Goal: Task Accomplishment & Management: Use online tool/utility

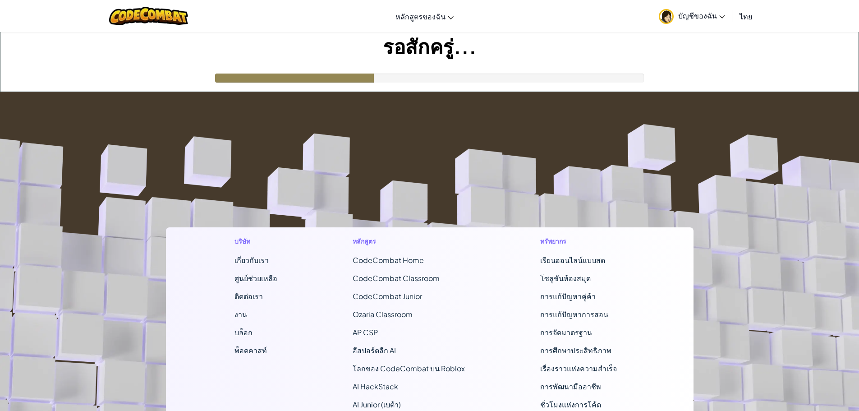
click at [700, 44] on h1 "รอสักครู่..." at bounding box center [429, 46] width 858 height 28
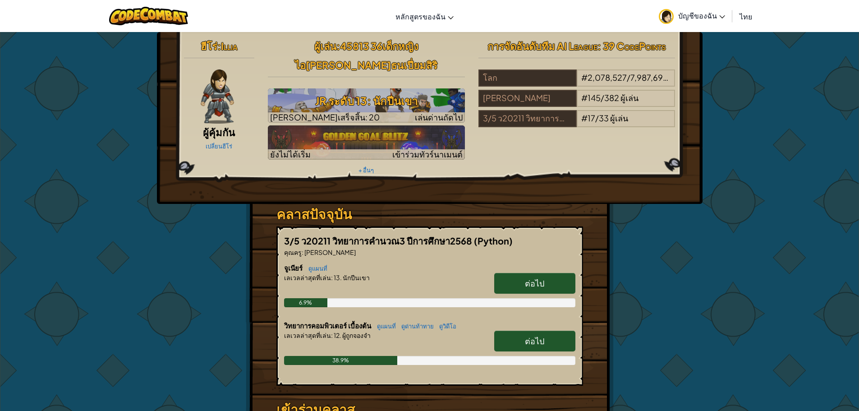
click at [750, 90] on div "ฮีโร่ : Illia ผู้คุ้มกัน เปลี่ยนฮีโร่ ผู้[PERSON_NAME] : 45813 36เด็กหญิงไอ[PER…" at bounding box center [429, 275] width 859 height 486
click at [553, 273] on link "ต่อไป" at bounding box center [534, 283] width 81 height 21
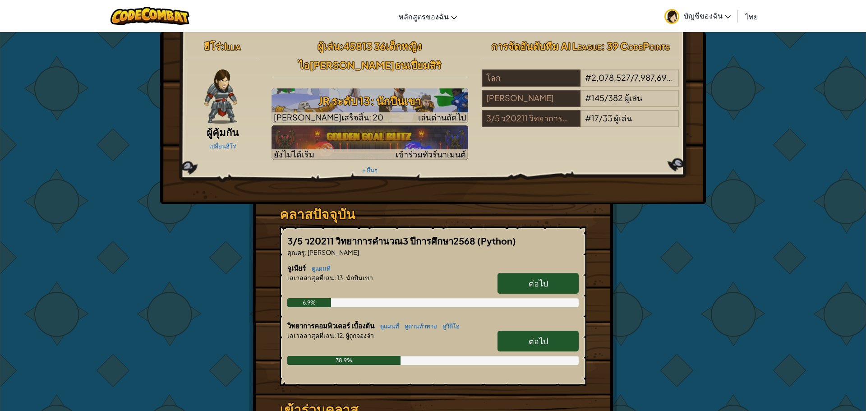
select select "th"
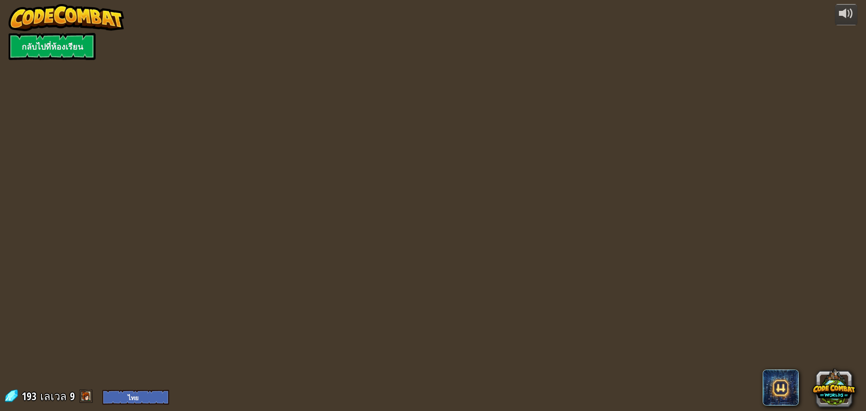
select select "th"
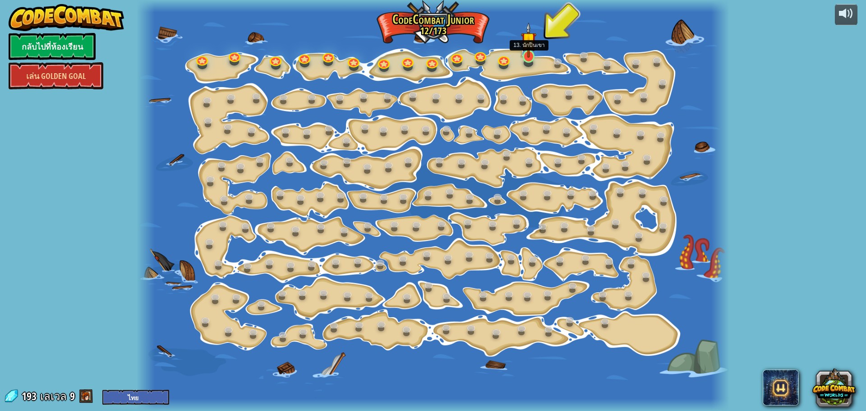
click at [528, 56] on img at bounding box center [528, 40] width 15 height 36
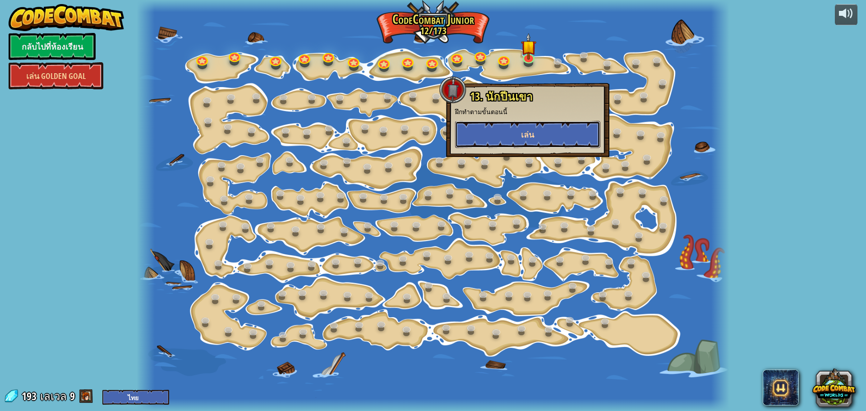
click at [516, 139] on button "เล่น" at bounding box center [527, 134] width 145 height 27
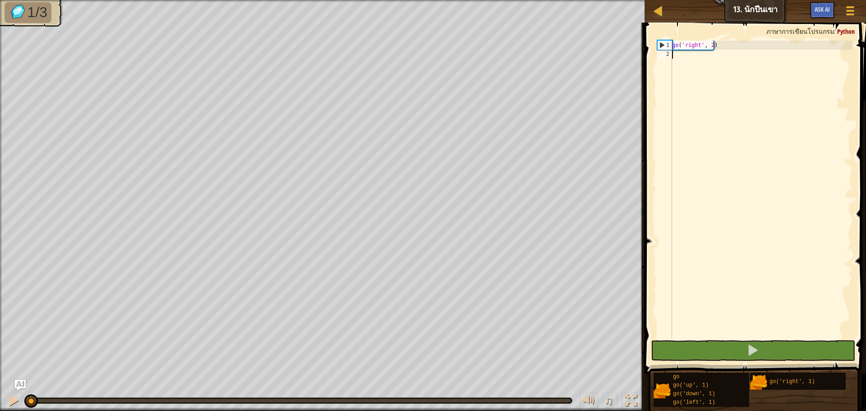
click at [732, 339] on span at bounding box center [756, 185] width 229 height 378
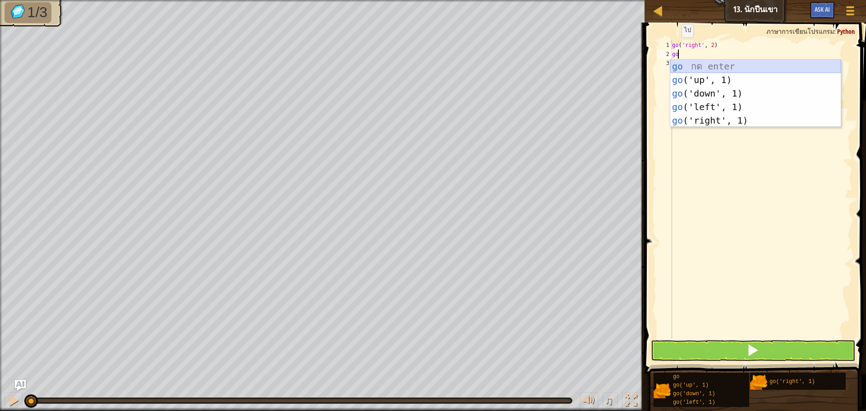
click at [686, 72] on div "go กด enter go ('up', 1) กด enter go ('down', 1) กด enter go ('left', 1) กด ent…" at bounding box center [755, 107] width 170 height 95
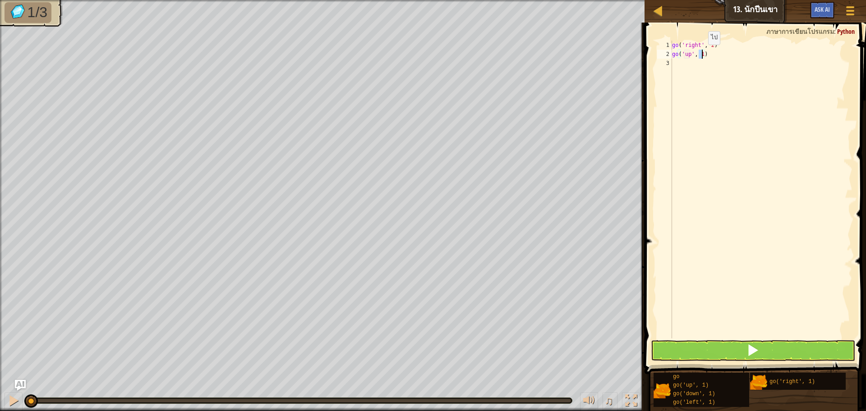
click at [700, 54] on div "go ( 'right' , 2 ) go ( 'up' , 1 )" at bounding box center [761, 199] width 182 height 316
type textarea "go('up', 3)"
click at [678, 64] on div "go ( 'right' , 2 ) go ( 'up' , 3 )" at bounding box center [761, 199] width 182 height 316
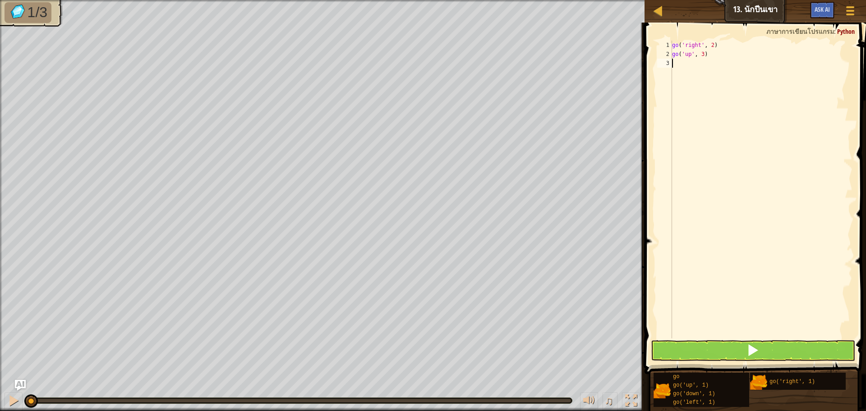
type textarea "go"
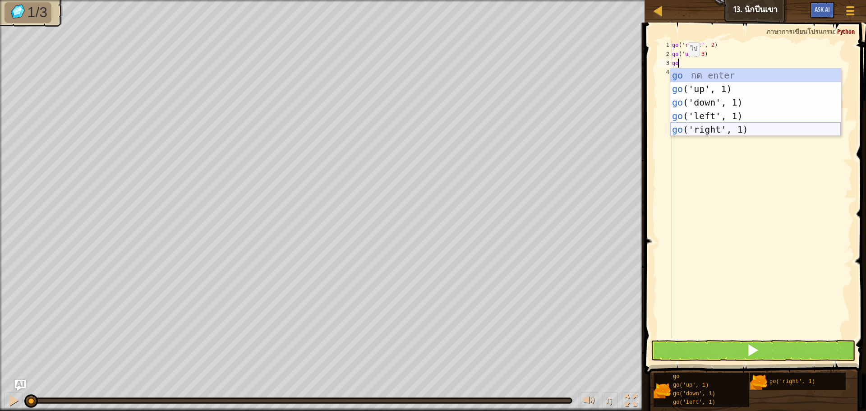
click at [717, 128] on div "go กด enter go ('up', 1) กด enter go ('down', 1) กด enter go ('left', 1) กด ent…" at bounding box center [755, 116] width 170 height 95
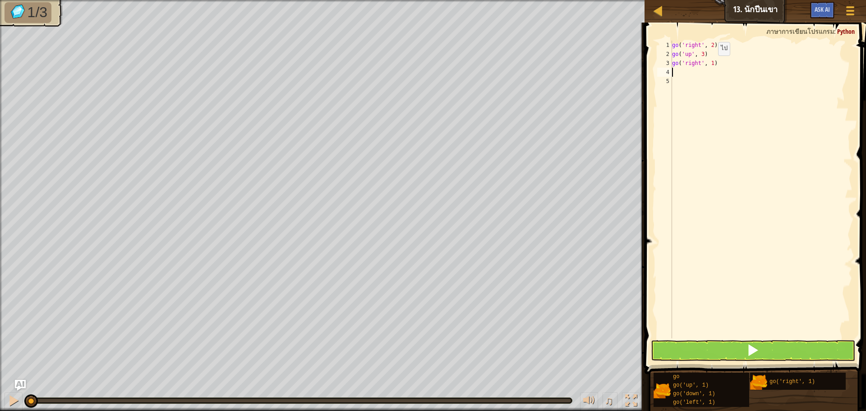
click at [710, 64] on div "go ( 'right' , 2 ) go ( 'up' , 3 ) go ( 'right' , 1 )" at bounding box center [761, 199] width 182 height 316
type textarea "go('right', 2)"
click at [750, 355] on span at bounding box center [752, 350] width 13 height 13
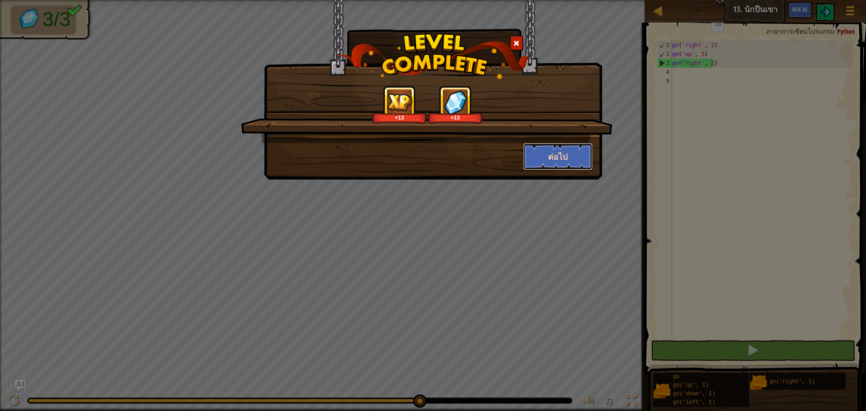
click at [545, 158] on button "ต่อไป" at bounding box center [558, 156] width 70 height 27
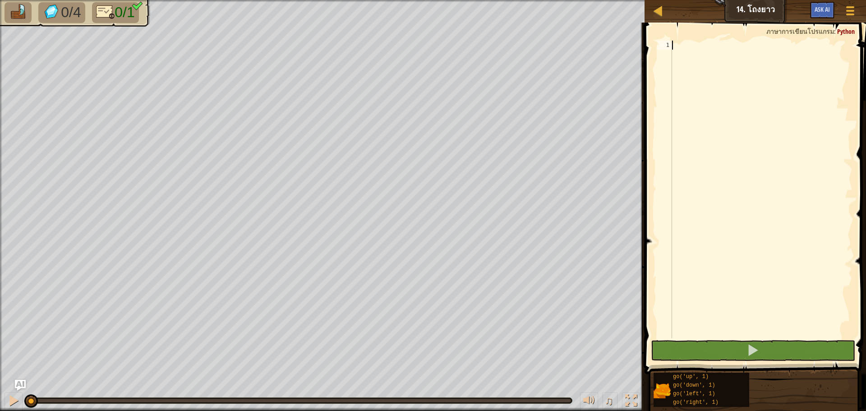
scroll to position [4, 0]
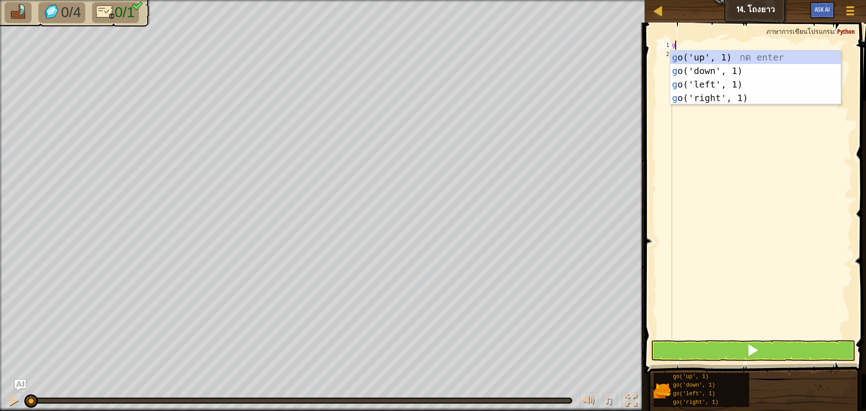
type textarea "go"
click at [704, 103] on div "go ('up', 1) กด enter go ('down', 1) กด enter go ('left', 1) กด enter go ('righ…" at bounding box center [755, 91] width 170 height 81
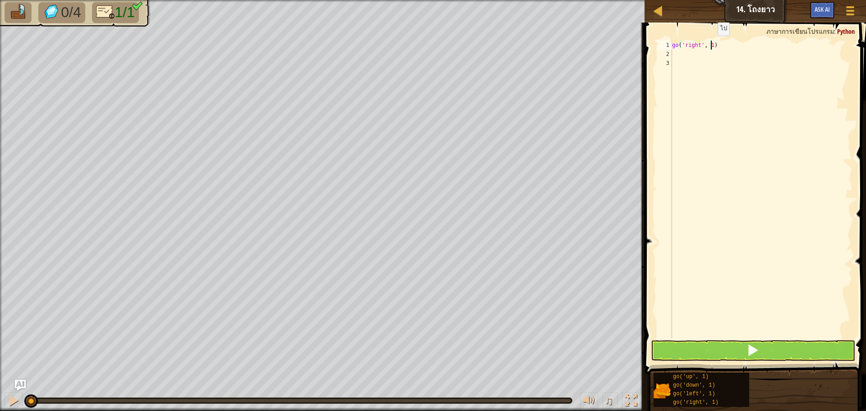
click at [710, 45] on div "go ( 'right' , 1 )" at bounding box center [761, 199] width 182 height 316
type textarea "go('right', 1)"
click at [710, 45] on div "go ( 'right' , 1 )" at bounding box center [761, 199] width 182 height 316
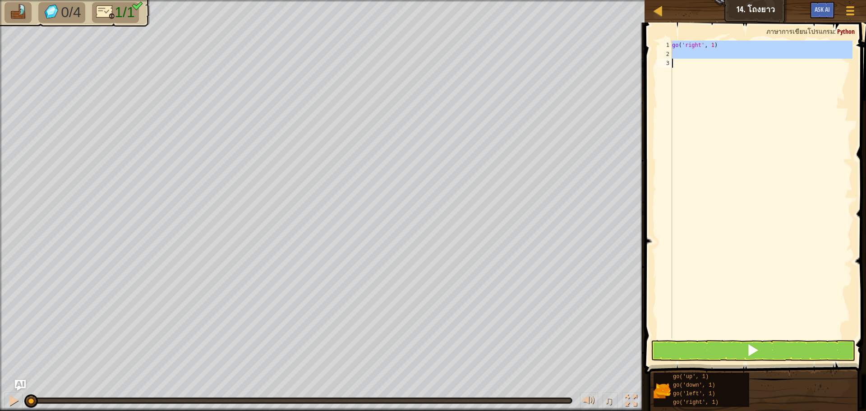
click at [708, 69] on div "go ( 'right' , 1 )" at bounding box center [761, 190] width 182 height 298
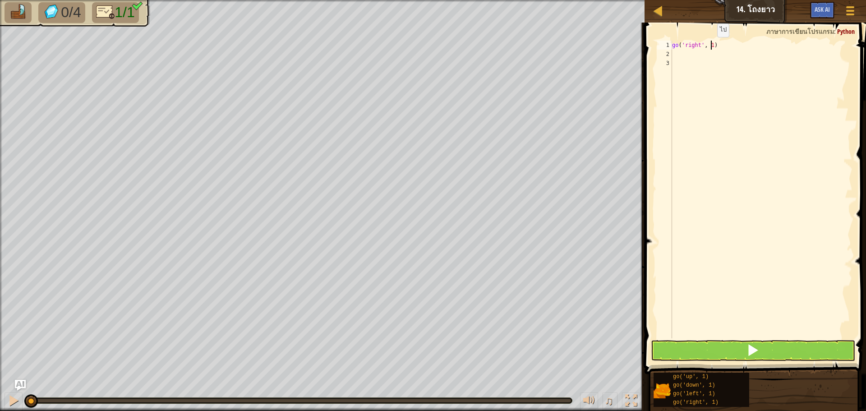
click at [709, 46] on div "go ( 'right' , 1 )" at bounding box center [761, 199] width 182 height 316
type textarea "go('right', 1)"
click at [709, 46] on div "go ( 'right' , 1 )" at bounding box center [761, 199] width 182 height 316
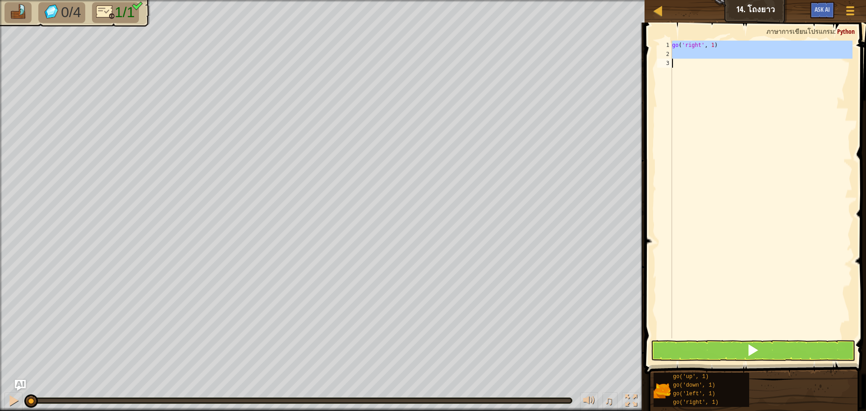
click at [709, 70] on div "go ( 'right' , 1 )" at bounding box center [761, 190] width 182 height 298
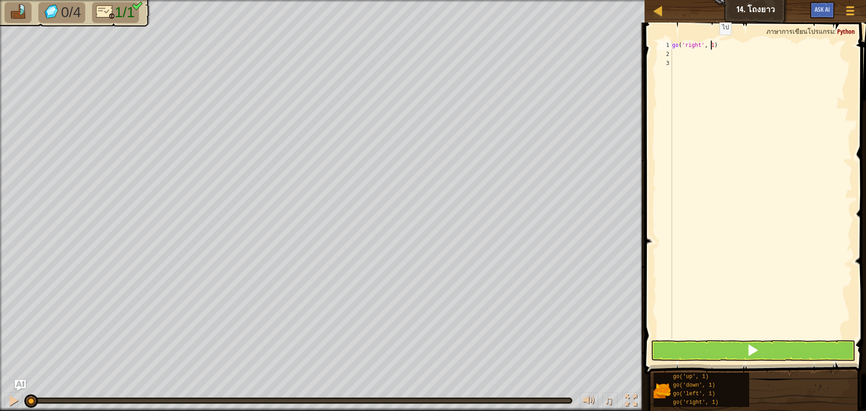
click at [712, 44] on div "go ( 'right' , 1 )" at bounding box center [761, 199] width 182 height 316
click at [700, 344] on button at bounding box center [753, 350] width 204 height 21
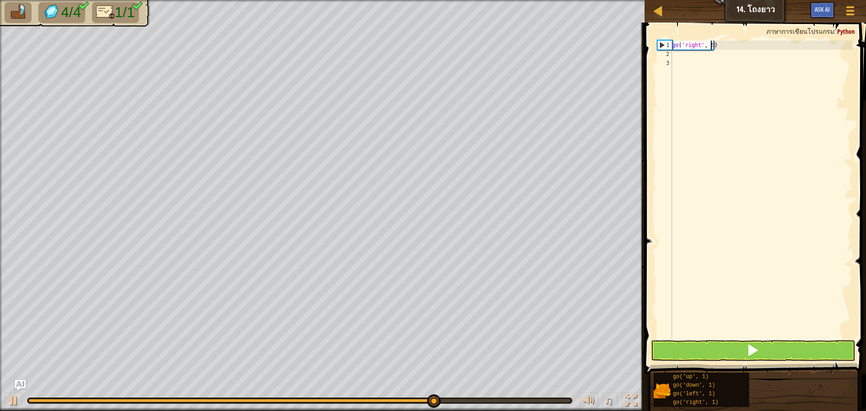
type textarea "go('right', 5)"
click at [813, 352] on button at bounding box center [753, 350] width 204 height 21
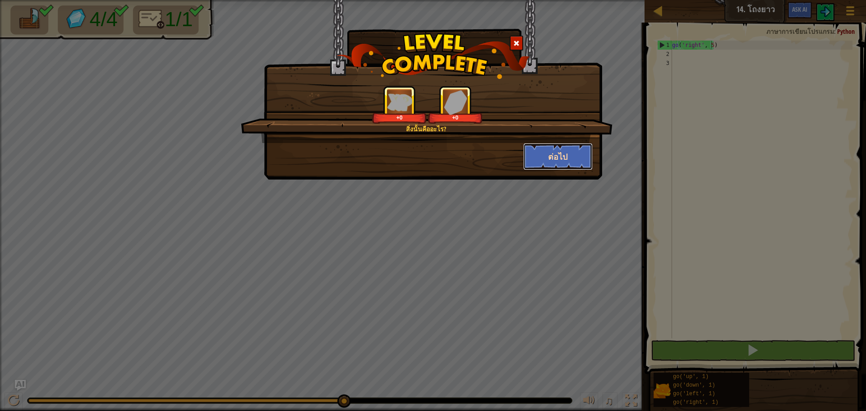
click at [560, 153] on button "ต่อไป" at bounding box center [558, 156] width 70 height 27
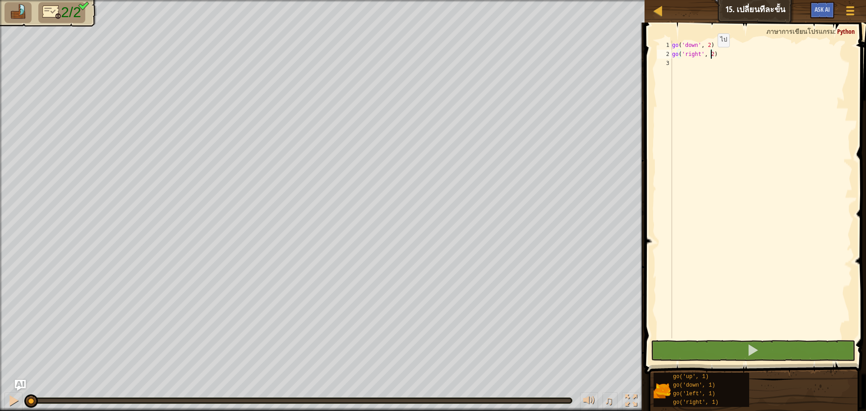
click at [710, 56] on div "go ( 'down' , 2 ) go ( 'right' , 2 )" at bounding box center [761, 199] width 182 height 316
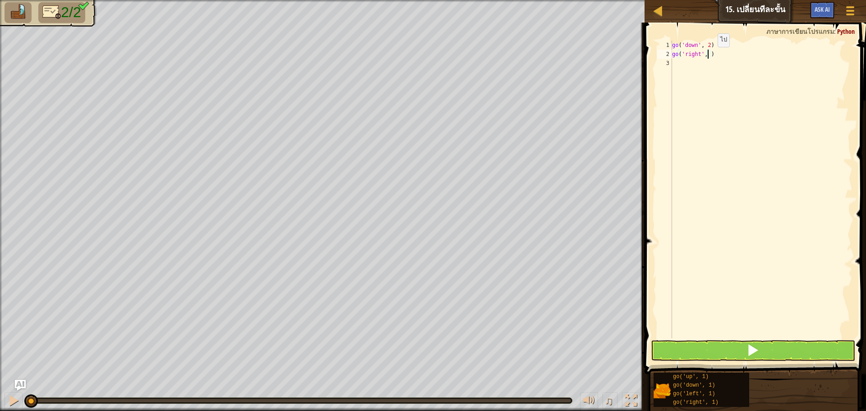
scroll to position [4, 3]
type textarea "go('right', 5)"
click at [729, 352] on button at bounding box center [753, 350] width 204 height 21
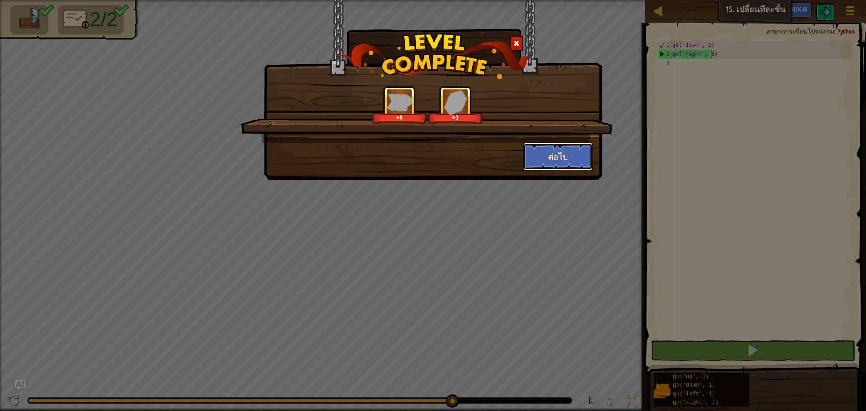
click at [534, 150] on button "ต่อไป" at bounding box center [558, 156] width 70 height 27
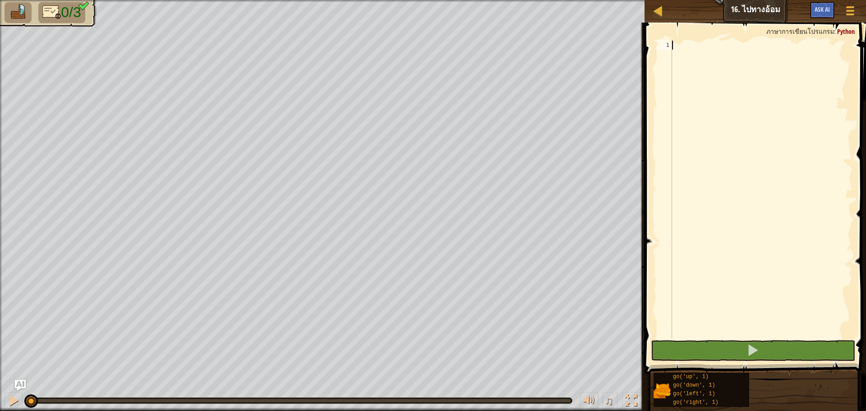
scroll to position [4, 0]
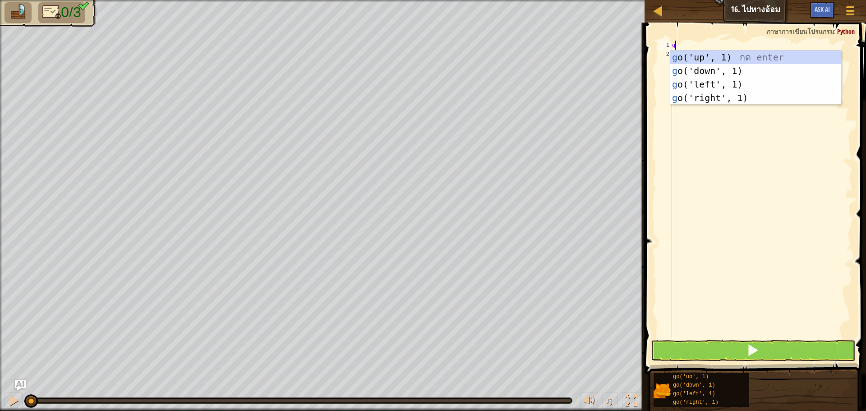
type textarea "go"
click at [717, 55] on div "go ('up', 1) กด enter go ('down', 1) กด enter go ('left', 1) กด enter go ('righ…" at bounding box center [755, 91] width 170 height 81
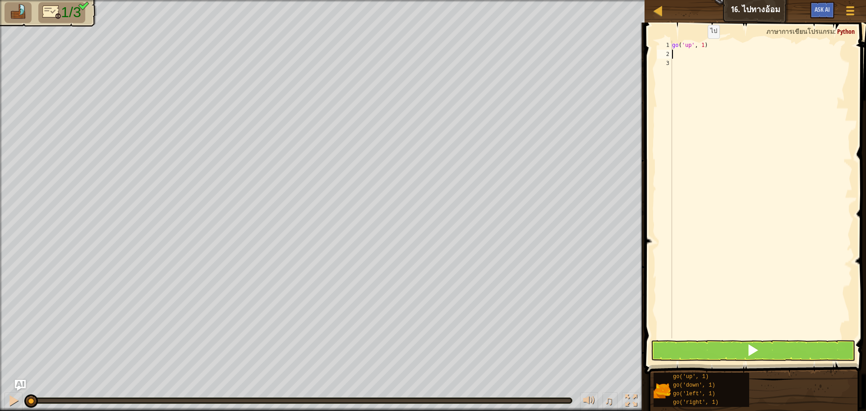
click at [700, 47] on div "go ( 'up' , 1 )" at bounding box center [761, 199] width 182 height 316
click at [700, 46] on div "go ( 'up' , 1 )" at bounding box center [761, 199] width 182 height 316
click at [700, 46] on div "go ( 'up' , 1 )" at bounding box center [761, 190] width 182 height 298
click at [702, 46] on div "go ( 'up' , 1 )" at bounding box center [761, 199] width 182 height 316
type textarea "go('up', 2)"
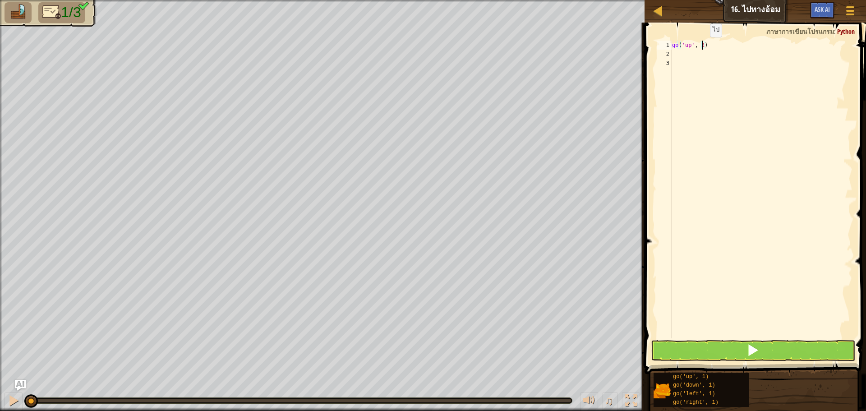
scroll to position [4, 2]
click at [677, 56] on div "go ( 'up' , 2 )" at bounding box center [761, 199] width 182 height 316
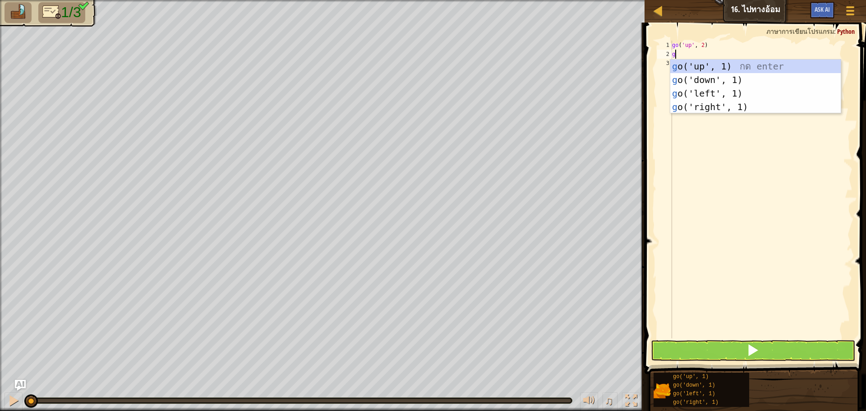
type textarea "go"
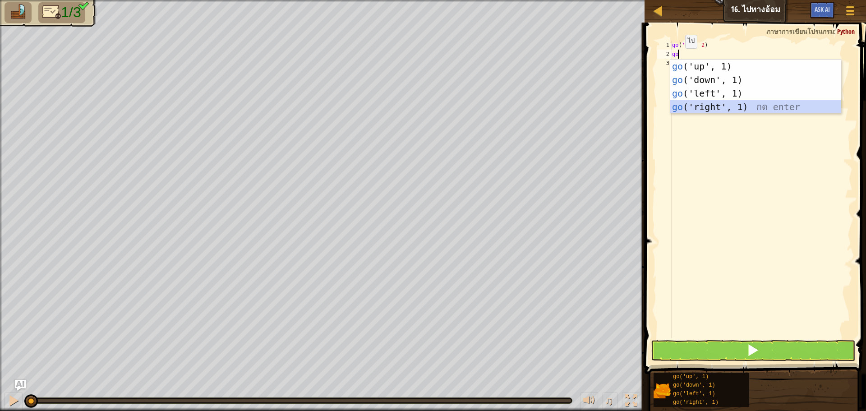
click at [705, 106] on div "go ('up', 1) กด enter go ('down', 1) กด enter go ('left', 1) กด enter go ('righ…" at bounding box center [755, 100] width 170 height 81
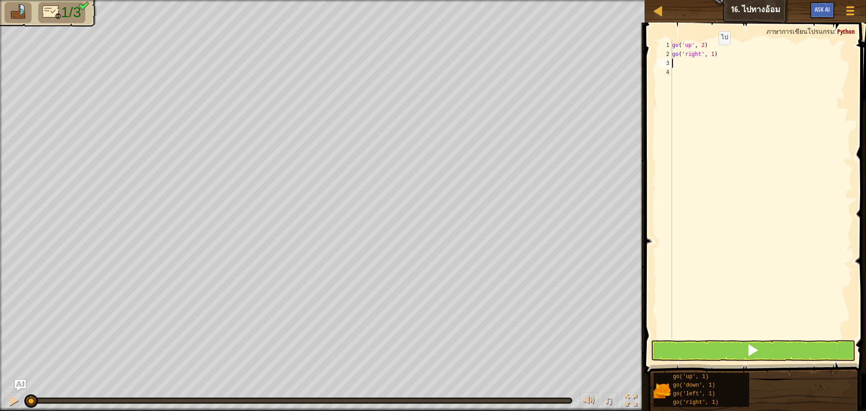
click at [711, 54] on div "go ( 'up' , 2 ) go ( 'right' , 1 )" at bounding box center [761, 199] width 182 height 316
type textarea "go('right', 3)"
click at [681, 61] on div "go ( 'up' , 2 ) go ( 'right' , 3 )" at bounding box center [761, 199] width 182 height 316
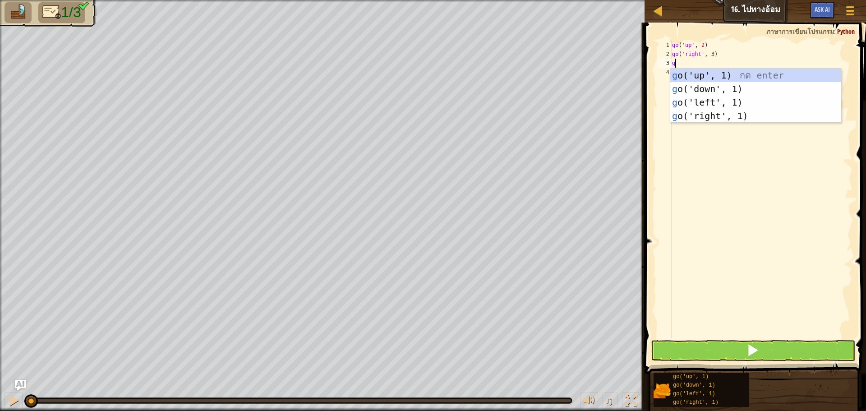
type textarea "go"
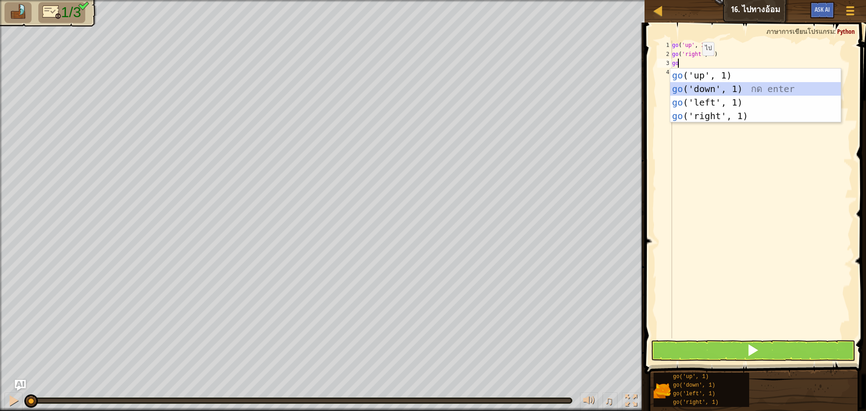
click at [700, 89] on div "go ('up', 1) กด enter go ('down', 1) กด enter go ('left', 1) กด enter go ('righ…" at bounding box center [755, 109] width 170 height 81
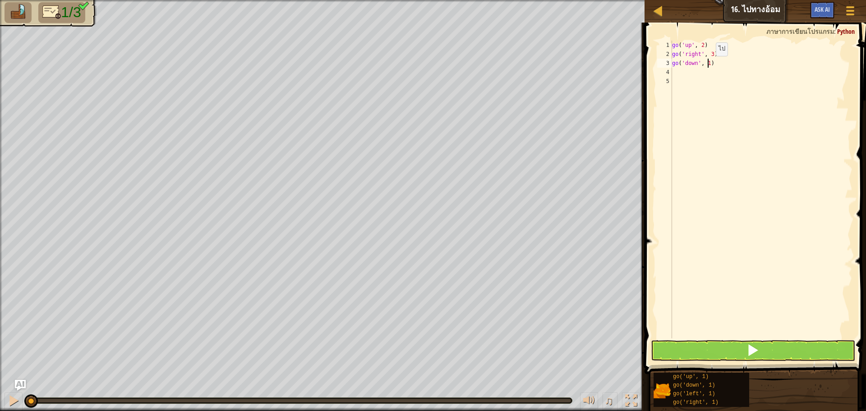
click at [708, 65] on div "go ( 'up' , 2 ) go ( 'right' , 3 ) go ( 'down' , 1 )" at bounding box center [761, 199] width 182 height 316
type textarea "go('down', 3)"
click at [787, 351] on button at bounding box center [753, 350] width 204 height 21
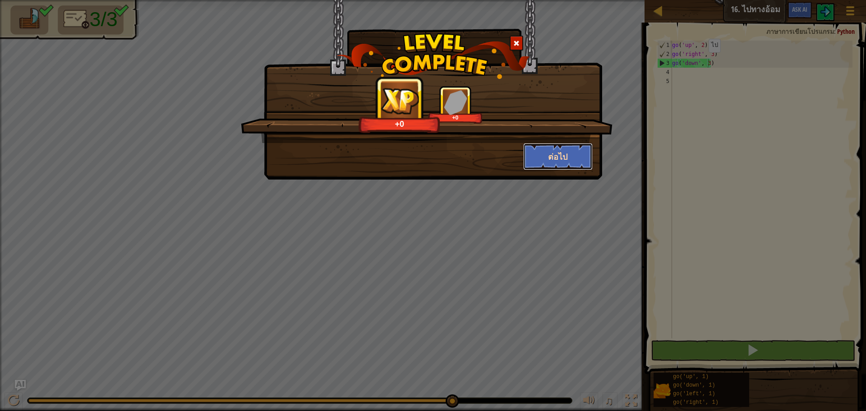
click at [576, 151] on button "ต่อไป" at bounding box center [558, 156] width 70 height 27
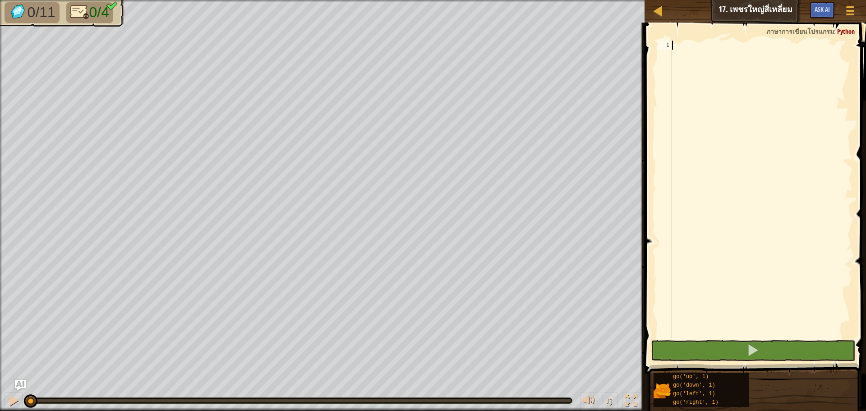
scroll to position [4, 0]
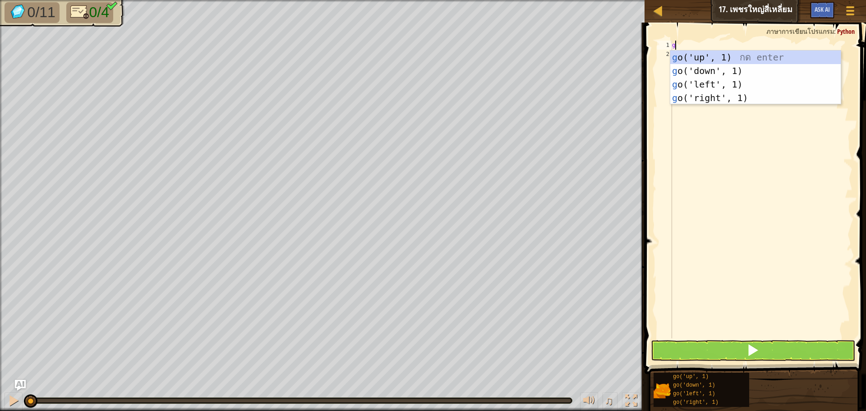
type textarea "go"
click at [756, 99] on div "go ('up', 1) กด enter go ('down', 1) กด enter go ('left', 1) กด enter go ('righ…" at bounding box center [755, 91] width 170 height 81
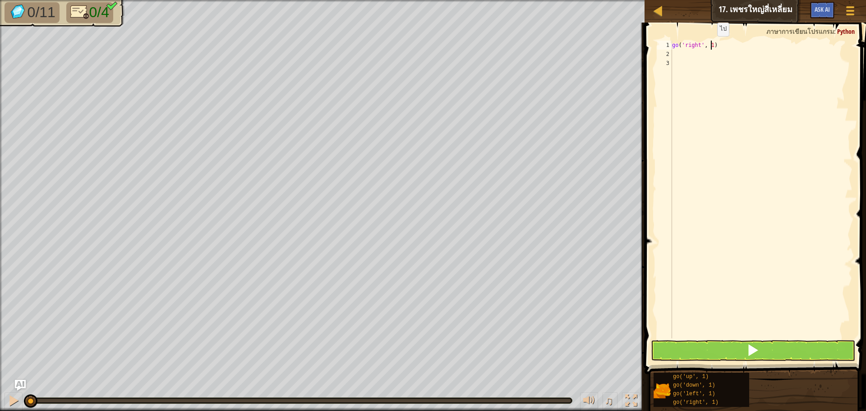
click at [709, 45] on div "go ( 'right' , 1 )" at bounding box center [761, 199] width 182 height 316
type textarea "go('right', 4)"
click at [690, 56] on div "go ( 'right' , 4 )" at bounding box center [761, 199] width 182 height 316
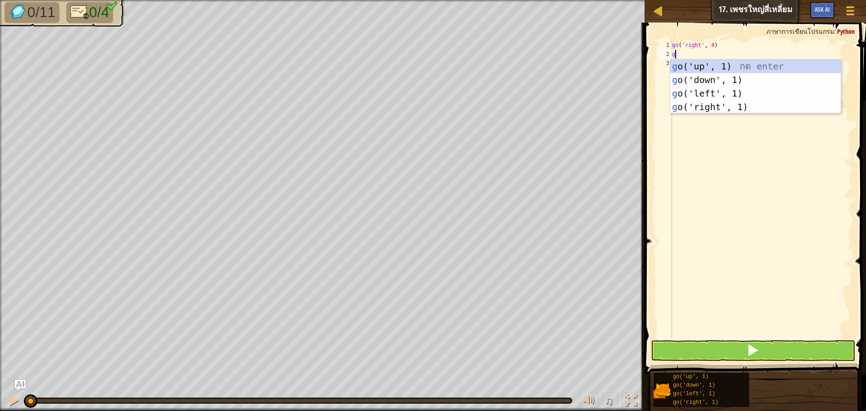
type textarea "go"
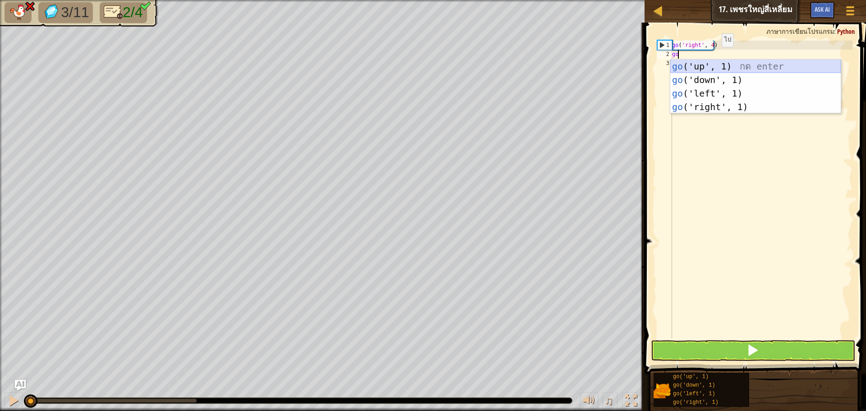
click at [710, 66] on div "go ('up', 1) กด enter go ('down', 1) กด enter go ('left', 1) กด enter go ('righ…" at bounding box center [755, 100] width 170 height 81
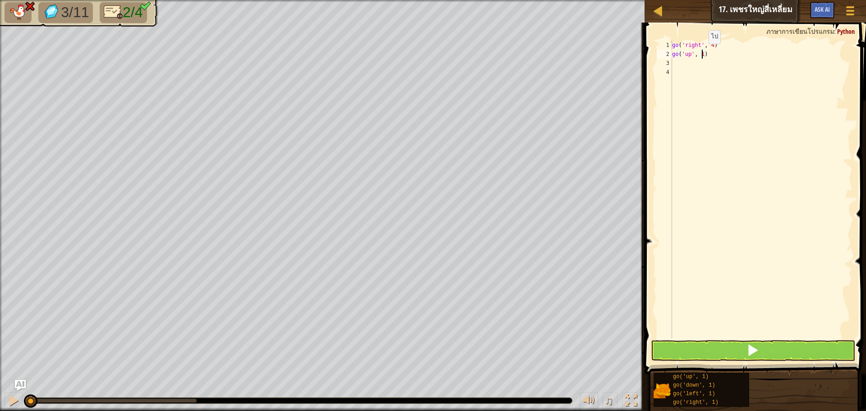
click at [701, 53] on div "go ( 'right' , 4 ) go ( 'up' , 1 )" at bounding box center [761, 199] width 182 height 316
click at [712, 44] on div "go ( 'right' , 4 ) go ( 'up' , 3 )" at bounding box center [761, 199] width 182 height 316
type textarea "go('right', 3)"
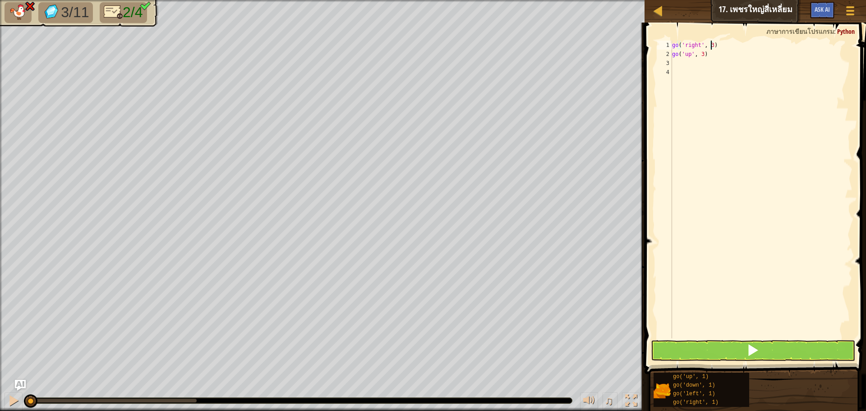
click at [700, 74] on div "go ( 'right' , 3 ) go ( 'up' , 3 )" at bounding box center [761, 199] width 182 height 316
click at [676, 60] on div "go ( 'right' , 3 ) go ( 'up' , 3 )" at bounding box center [761, 199] width 182 height 316
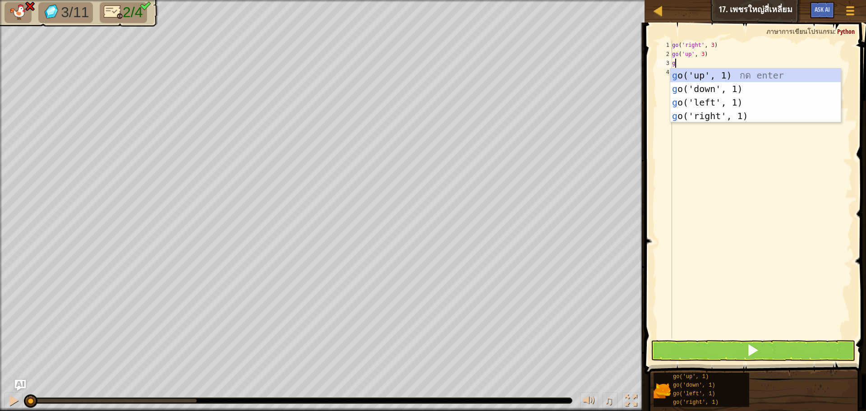
type textarea "go"
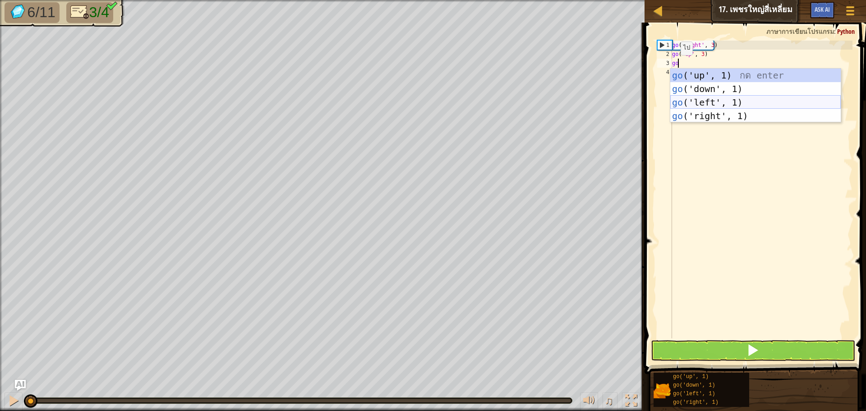
click at [689, 100] on div "go ('up', 1) กด enter go ('down', 1) กด enter go ('left', 1) กด enter go ('righ…" at bounding box center [755, 109] width 170 height 81
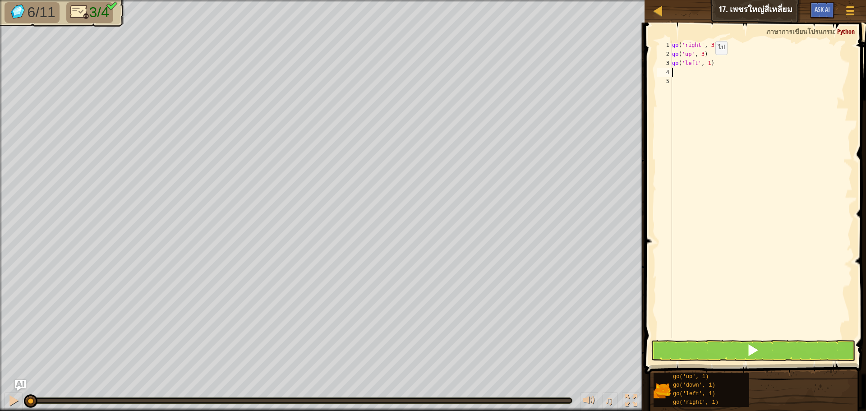
click at [708, 64] on div "go ( 'right' , 3 ) go ( 'up' , 3 ) go ( 'left' , 1 )" at bounding box center [761, 199] width 182 height 316
type textarea "go('left', 3)"
click at [681, 74] on div "go ( 'right' , 3 ) go ( 'up' , 3 ) go ( 'left' , 3 )" at bounding box center [761, 199] width 182 height 316
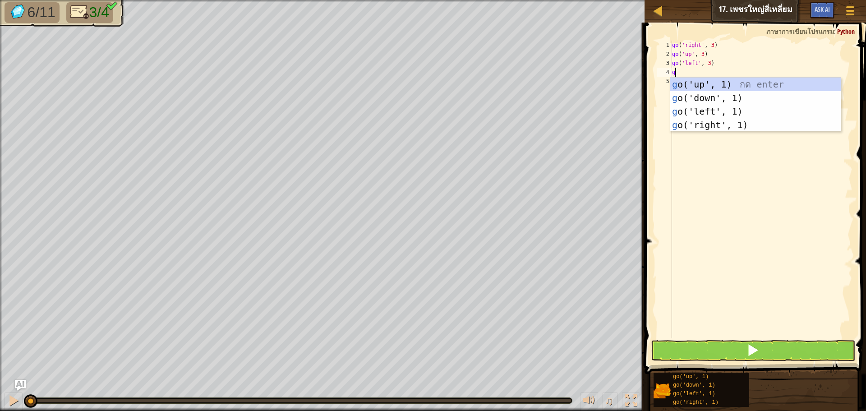
type textarea "go"
click at [689, 100] on div "go ('up', 1) กด enter go ('down', 1) กด enter go ('left', 1) กด enter go ('righ…" at bounding box center [755, 118] width 170 height 81
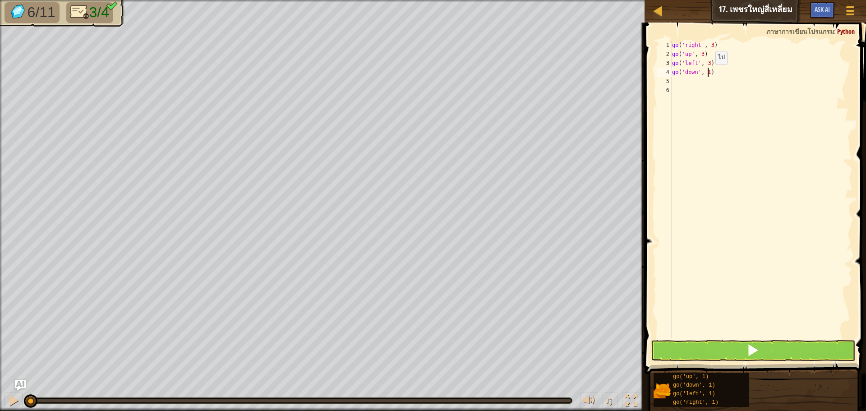
click at [708, 74] on div "go ( 'right' , 3 ) go ( 'up' , 3 ) go ( 'left' , 3 ) go ( 'down' , 1 )" at bounding box center [761, 199] width 182 height 316
type textarea "go('down', 3)"
click at [717, 352] on button at bounding box center [753, 350] width 204 height 21
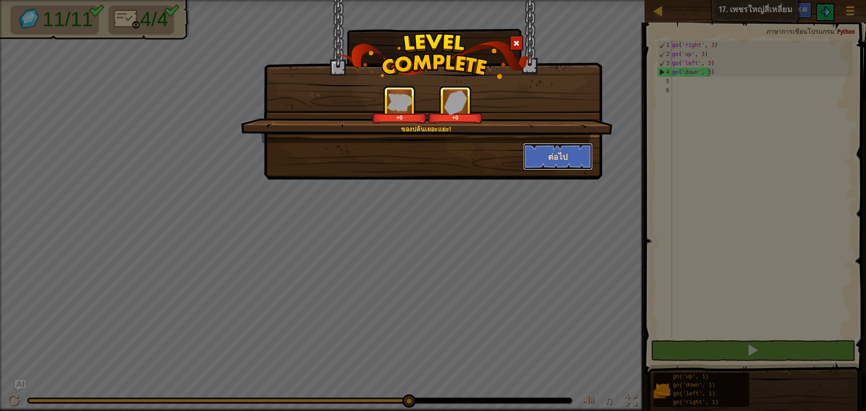
click at [580, 154] on button "ต่อไป" at bounding box center [558, 156] width 70 height 27
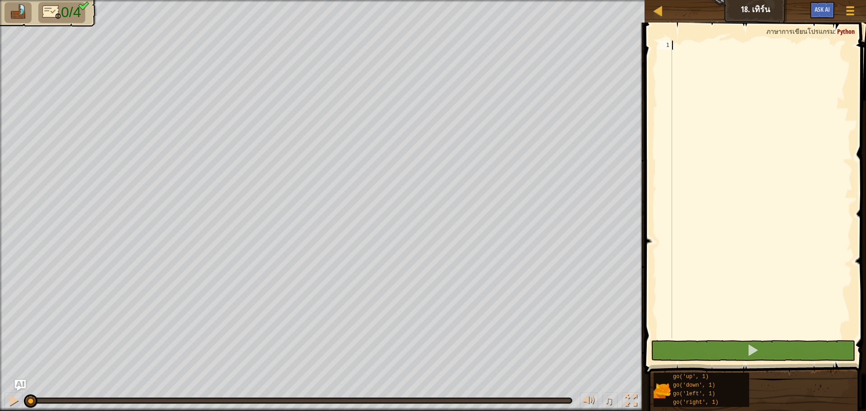
scroll to position [4, 0]
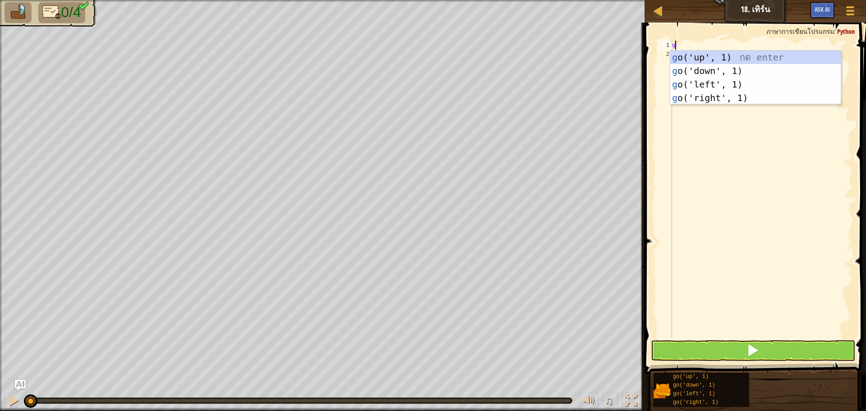
type textarea "go"
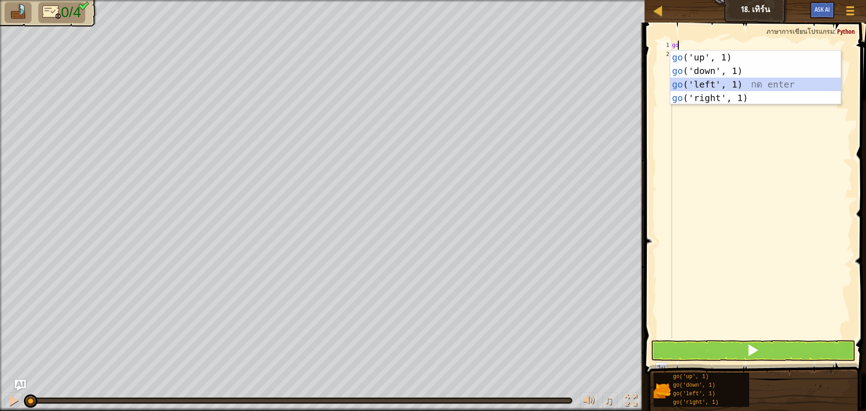
click at [757, 84] on div "go ('up', 1) กด enter go ('down', 1) กด enter go ('left', 1) กด enter go ('righ…" at bounding box center [755, 91] width 170 height 81
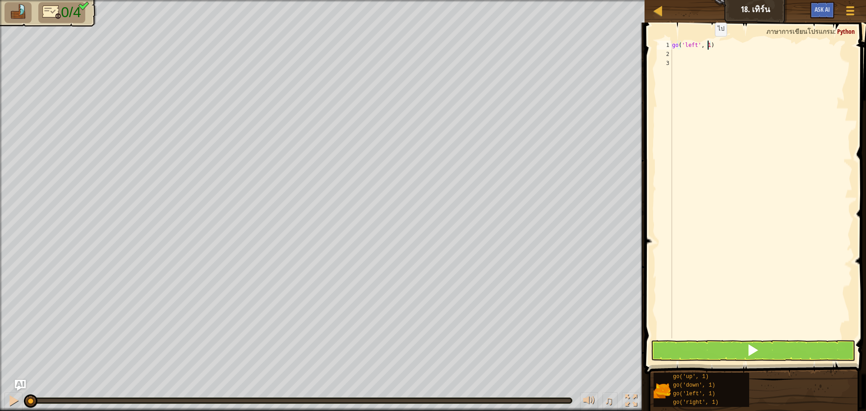
click at [707, 45] on div "go ( 'left' , 1 )" at bounding box center [761, 199] width 182 height 316
type textarea "go('left', 2)"
click at [683, 52] on div "go ( 'left' , 2 )" at bounding box center [761, 199] width 182 height 316
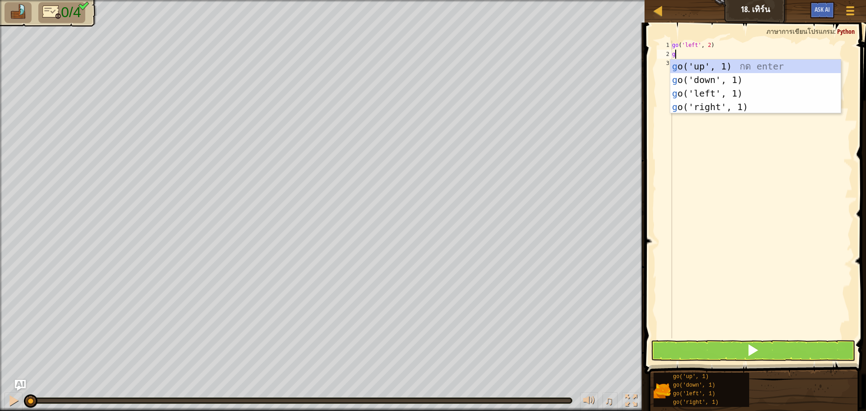
type textarea "go"
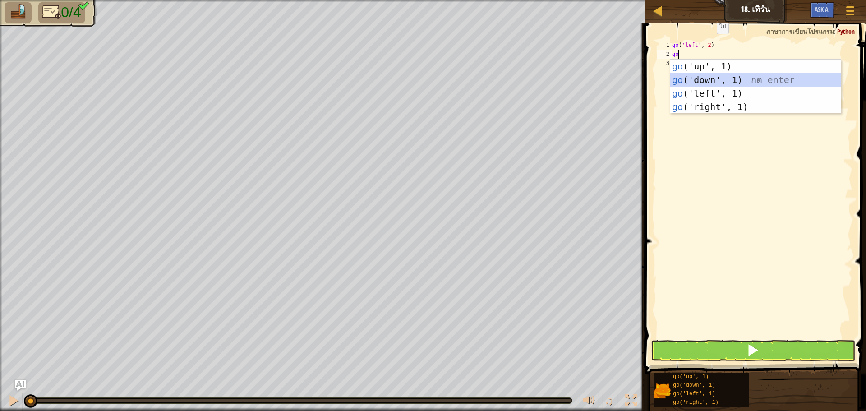
click at [702, 75] on div "go ('up', 1) กด enter go ('down', 1) กด enter go ('left', 1) กด enter go ('righ…" at bounding box center [755, 100] width 170 height 81
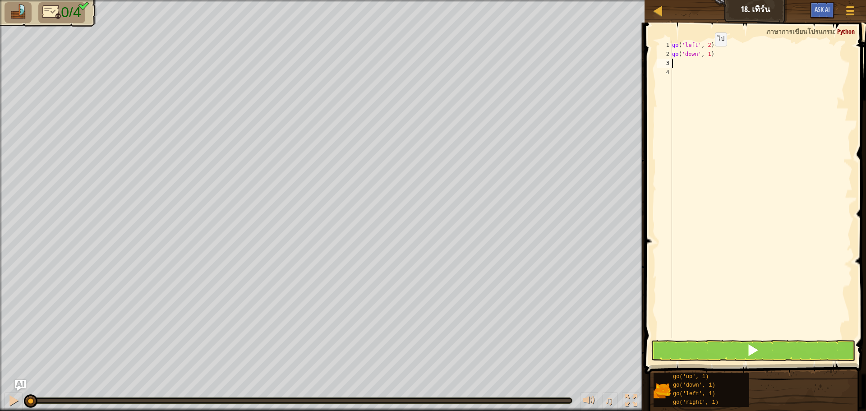
click at [707, 55] on div "go ( 'left' , 2 ) go ( 'down' , 1 )" at bounding box center [761, 199] width 182 height 316
type textarea "go('down', 2)"
click at [684, 66] on div "go ( 'left' , 2 ) go ( 'down' , 2 )" at bounding box center [761, 199] width 182 height 316
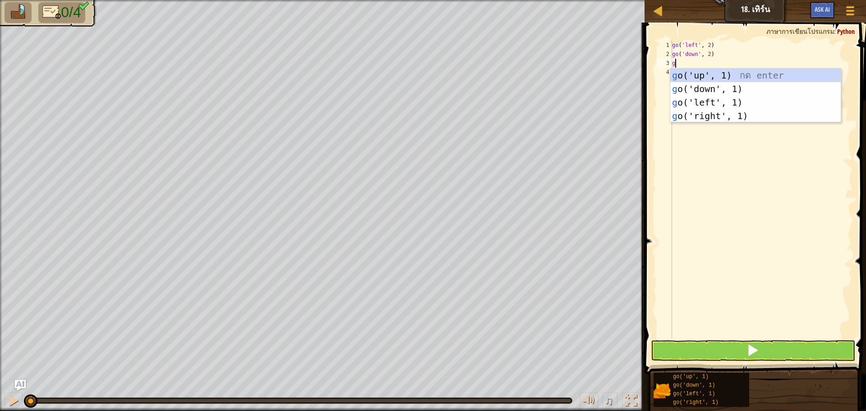
type textarea "go"
click at [709, 113] on div "go ('up', 1) กด enter go ('down', 1) กด enter go ('left', 1) กด enter go ('righ…" at bounding box center [755, 109] width 170 height 81
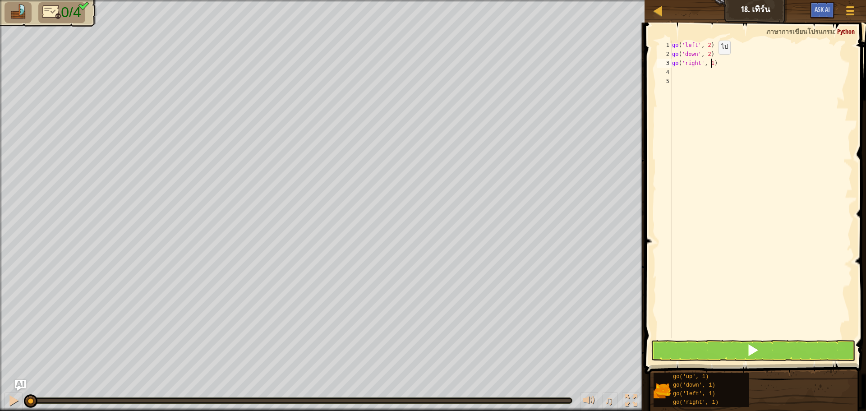
click at [711, 63] on div "go ( 'left' , 2 ) go ( 'down' , 2 ) go ( 'right' , 1 )" at bounding box center [761, 199] width 182 height 316
type textarea "go('right', 4)"
click at [677, 75] on div "go ( 'left' , 2 ) go ( 'down' , 2 ) go ( 'right' , 4 )" at bounding box center [761, 199] width 182 height 316
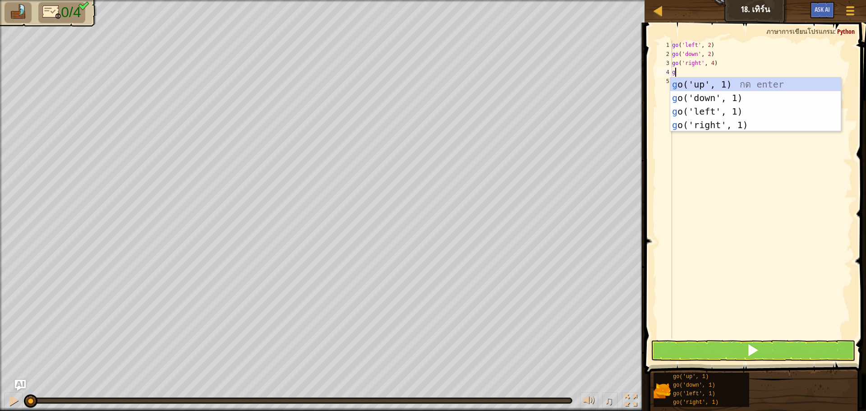
type textarea "go"
click at [709, 83] on div "go ('up', 1) กด enter go ('down', 1) กด enter go ('left', 1) กด enter go ('righ…" at bounding box center [755, 118] width 170 height 81
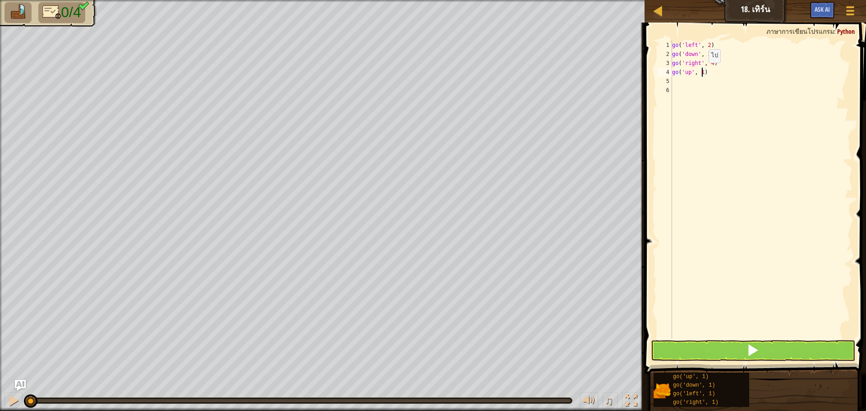
click at [701, 72] on div "go ( 'left' , 2 ) go ( 'down' , 2 ) go ( 'right' , 4 ) go ( 'up' , 1 )" at bounding box center [761, 199] width 182 height 316
type textarea "go('up', 3)"
click at [681, 348] on button at bounding box center [753, 350] width 204 height 21
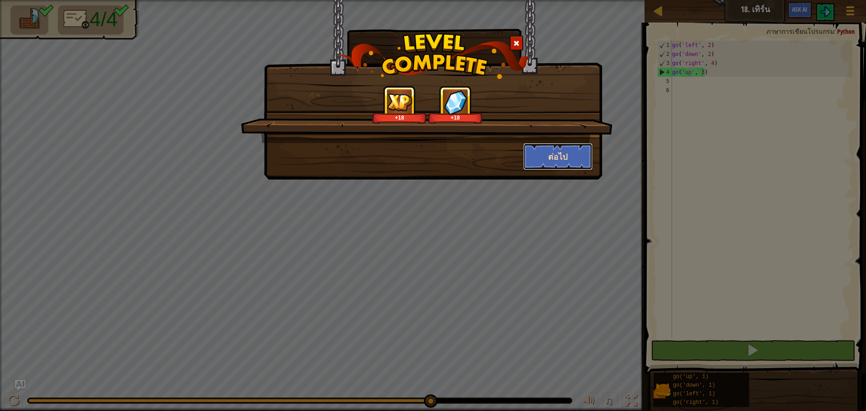
click at [541, 160] on button "ต่อไป" at bounding box center [558, 156] width 70 height 27
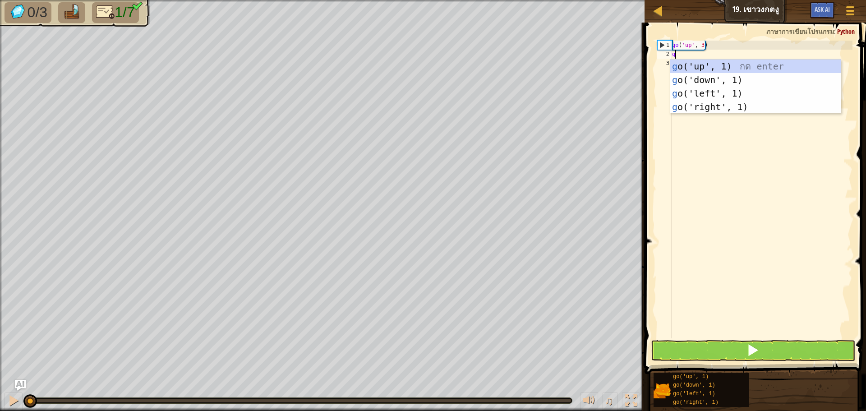
scroll to position [4, 0]
type textarea "go"
click at [749, 106] on div "go ('up', 1) กด enter go ('down', 1) กด enter go ('left', 1) กด enter go ('righ…" at bounding box center [755, 100] width 170 height 81
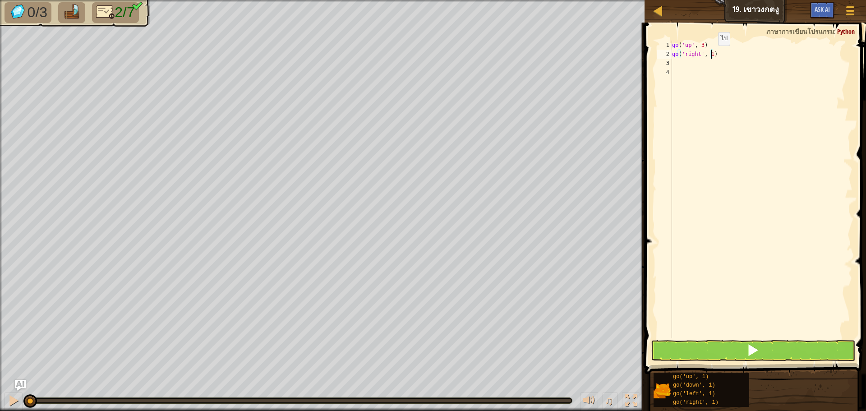
click at [710, 55] on div "go ( 'up' , 3 ) go ( 'right' , 1 )" at bounding box center [761, 199] width 182 height 316
type textarea "go('right', 2)"
click at [678, 63] on div "go ( 'up' , 3 ) go ( 'right' , 2 )" at bounding box center [761, 199] width 182 height 316
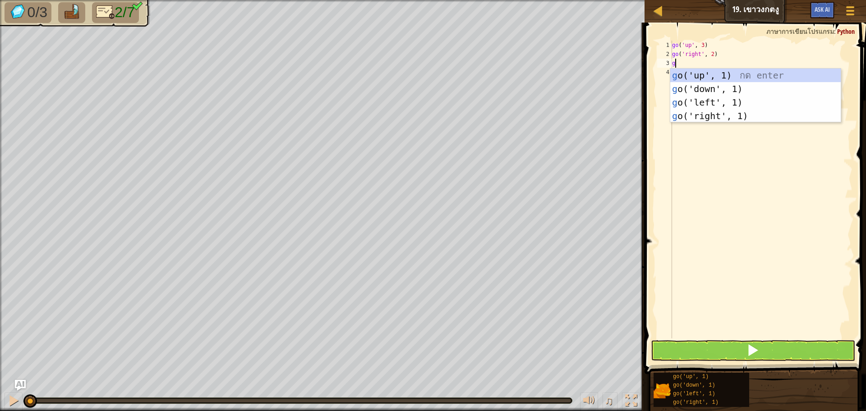
type textarea "go"
click at [693, 78] on div "go ('up', 1) กด enter go ('down', 1) กด enter go ('left', 1) กด enter go ('righ…" at bounding box center [755, 109] width 170 height 81
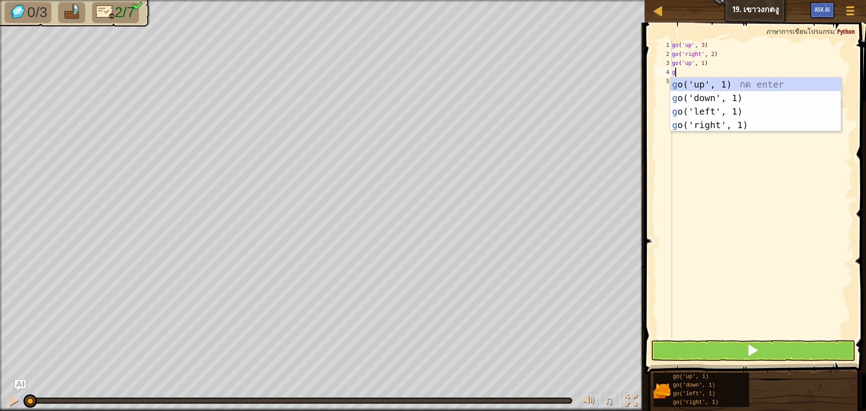
type textarea "go"
click at [698, 128] on div "go ('up', 1) กด enter go ('down', 1) กด enter go ('left', 1) กด enter go ('righ…" at bounding box center [755, 118] width 170 height 81
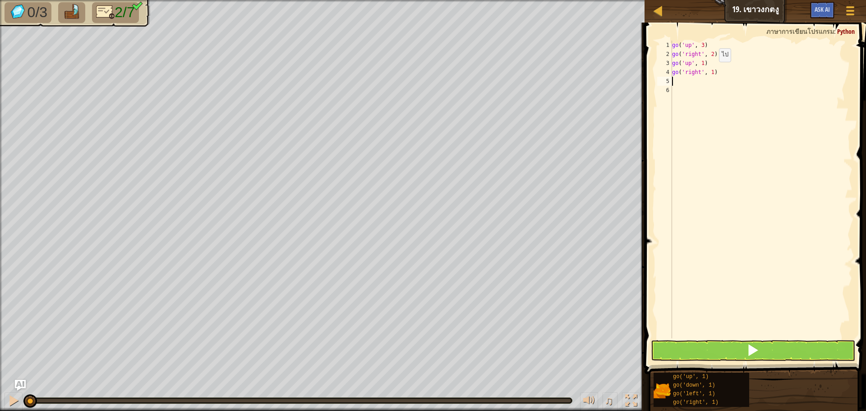
click at [711, 71] on div "go ( 'up' , 3 ) go ( 'right' , 2 ) go ( 'up' , 1 ) go ( 'right' , 1 )" at bounding box center [761, 199] width 182 height 316
type textarea "go('right', 2)"
click at [675, 80] on div "go ( 'up' , 3 ) go ( 'right' , 2 ) go ( 'up' , 1 ) go ( 'right' , 2 )" at bounding box center [761, 199] width 182 height 316
